Goal: Information Seeking & Learning: Learn about a topic

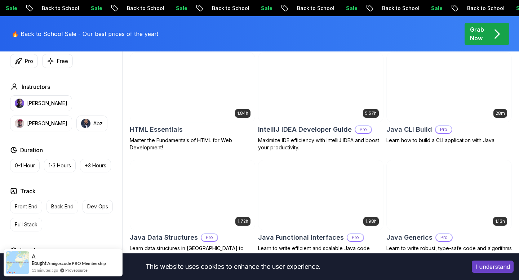
scroll to position [985, 0]
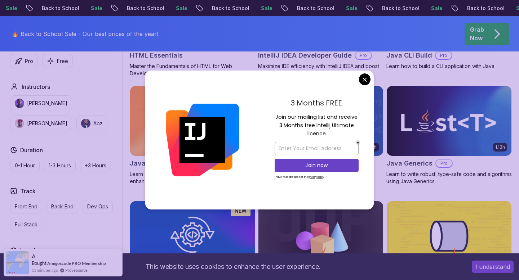
click at [431, 97] on img at bounding box center [449, 120] width 131 height 73
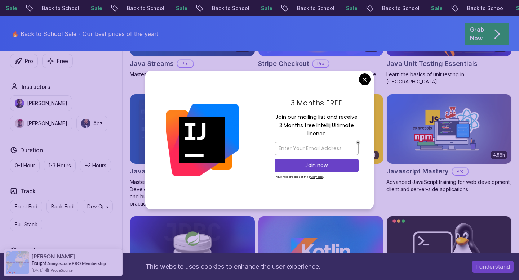
scroll to position [1360, 0]
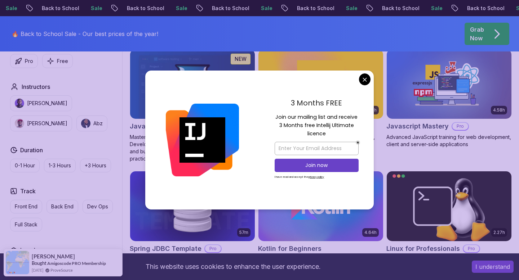
click at [431, 97] on img at bounding box center [449, 84] width 125 height 70
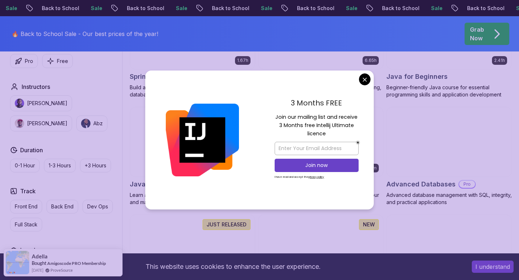
scroll to position [388, 0]
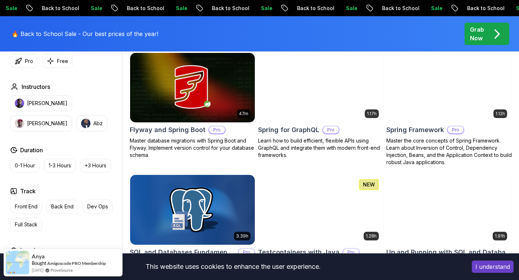
scroll to position [1814, 0]
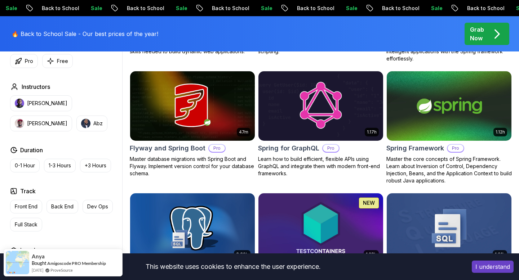
click at [331, 111] on img at bounding box center [320, 106] width 131 height 73
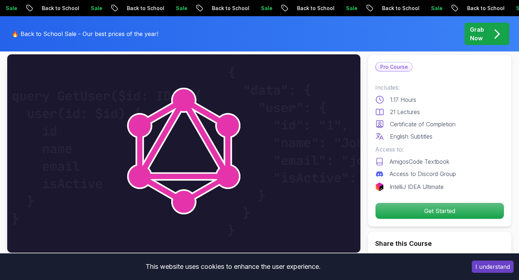
scroll to position [39, 0]
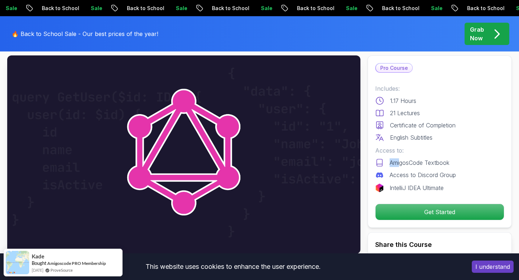
drag, startPoint x: 389, startPoint y: 164, endPoint x: 413, endPoint y: 173, distance: 25.7
click at [412, 172] on div "Access to: AmigosCode Textbook Access to Discord Group" at bounding box center [439, 162] width 129 height 33
click at [445, 187] on div "IntelliJ IDEA Ultimate" at bounding box center [439, 188] width 129 height 9
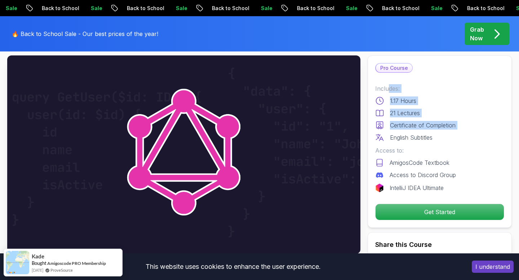
drag, startPoint x: 388, startPoint y: 91, endPoint x: 434, endPoint y: 145, distance: 70.9
click at [434, 139] on div "Includes: 1.17 Hours 21 Lectures Certificate of Completion English Subtitles" at bounding box center [439, 113] width 129 height 58
click at [434, 145] on div "Includes: 1.17 Hours 21 Lectures Certificate of Completion English Subtitles Ac…" at bounding box center [439, 138] width 129 height 108
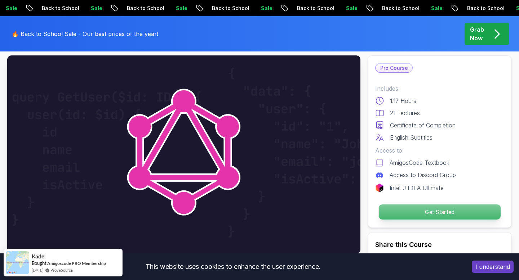
click at [406, 208] on p "Get Started" at bounding box center [440, 212] width 122 height 15
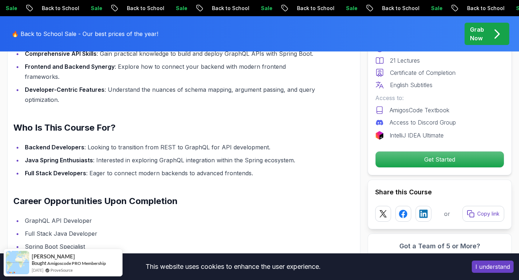
scroll to position [513, 0]
